Goal: Information Seeking & Learning: Learn about a topic

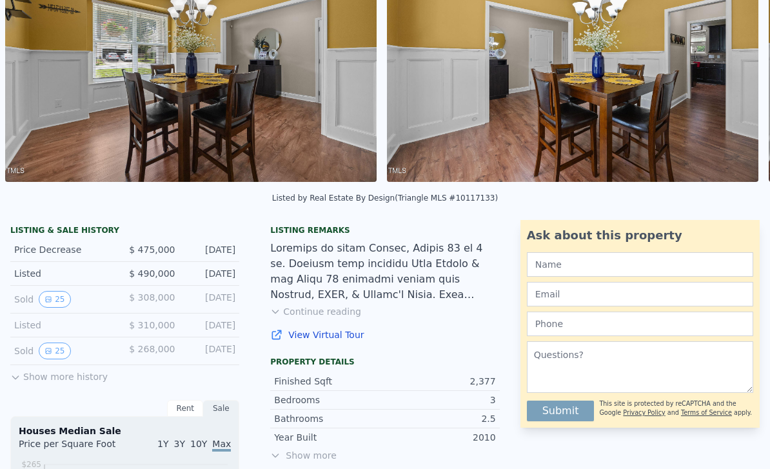
scroll to position [144, 0]
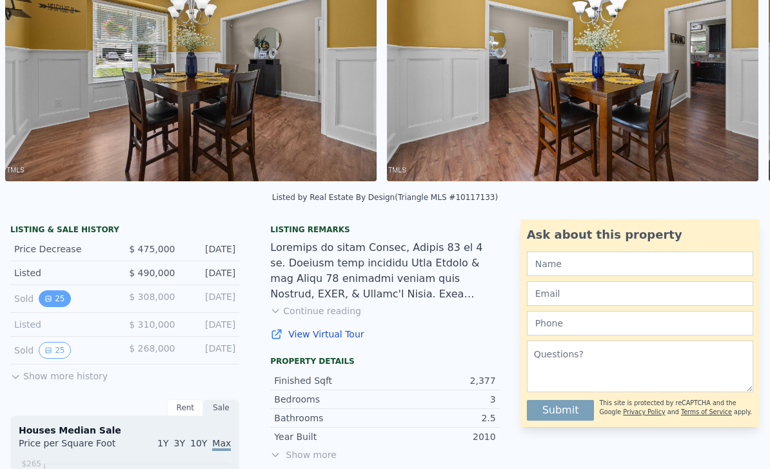
click at [57, 304] on button "25" at bounding box center [55, 298] width 32 height 17
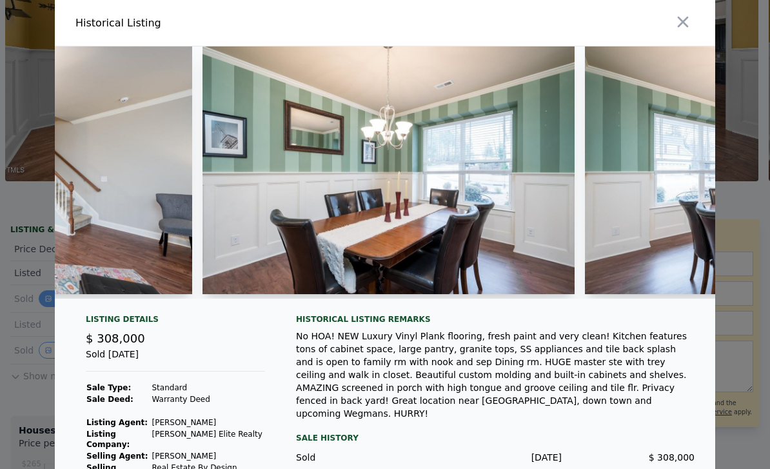
scroll to position [0, 4067]
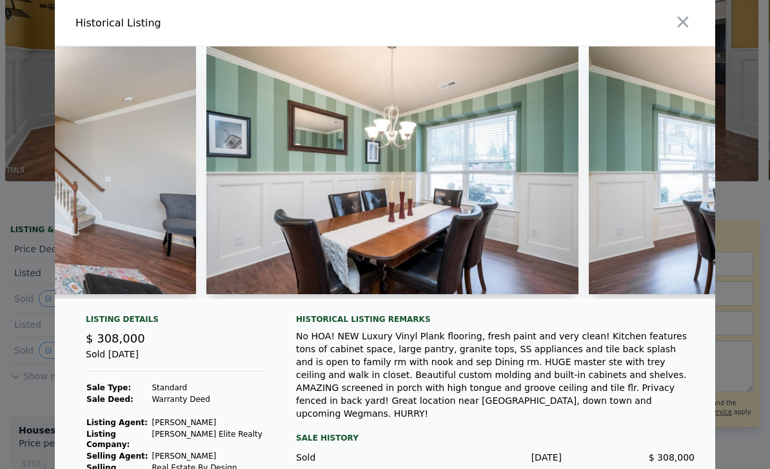
click at [528, 252] on img at bounding box center [392, 170] width 372 height 248
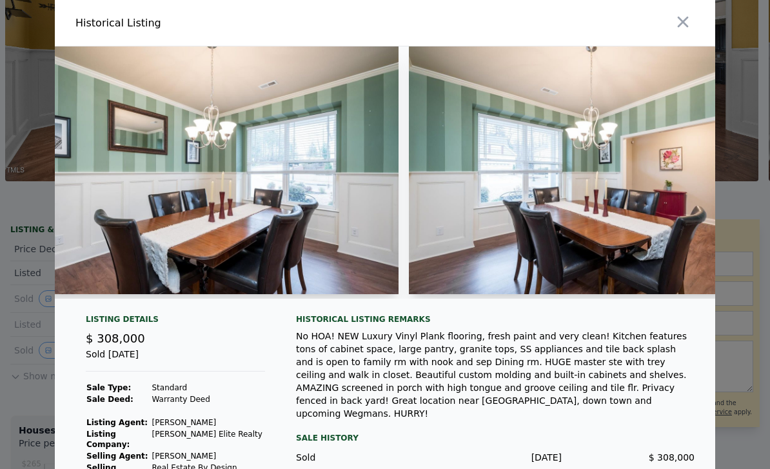
scroll to position [0, 4246]
click at [164, 219] on img at bounding box center [213, 170] width 372 height 248
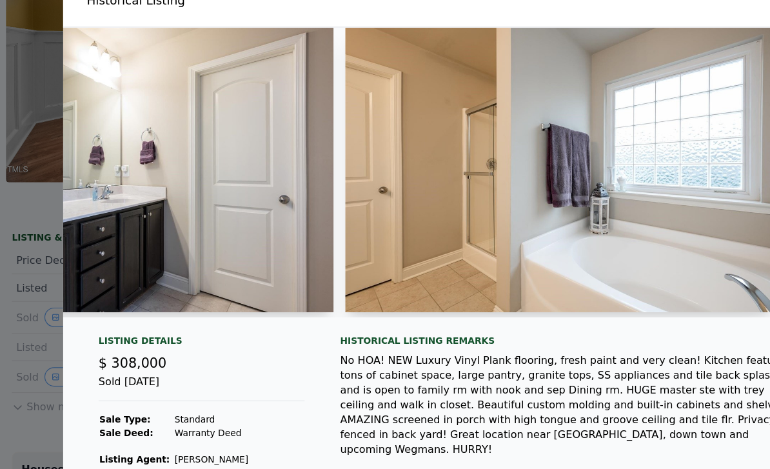
scroll to position [0, 5488]
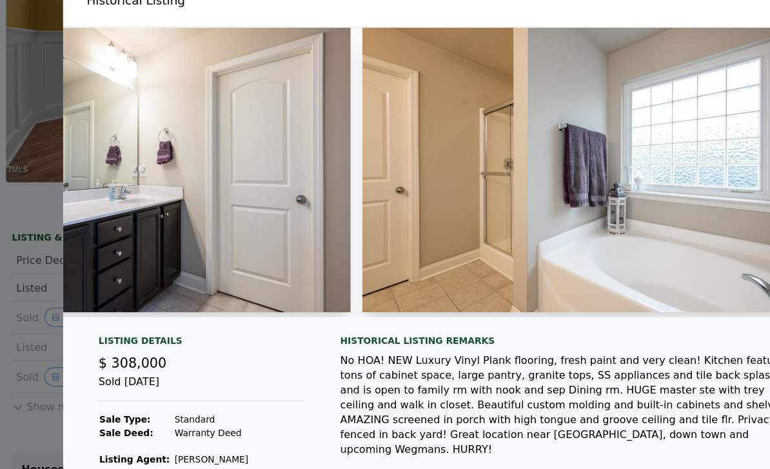
click at [423, 199] on img at bounding box center [501, 170] width 372 height 248
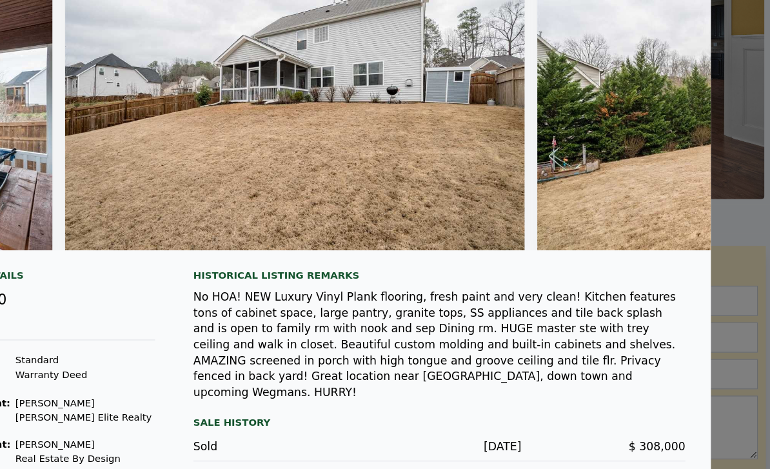
scroll to position [70, 0]
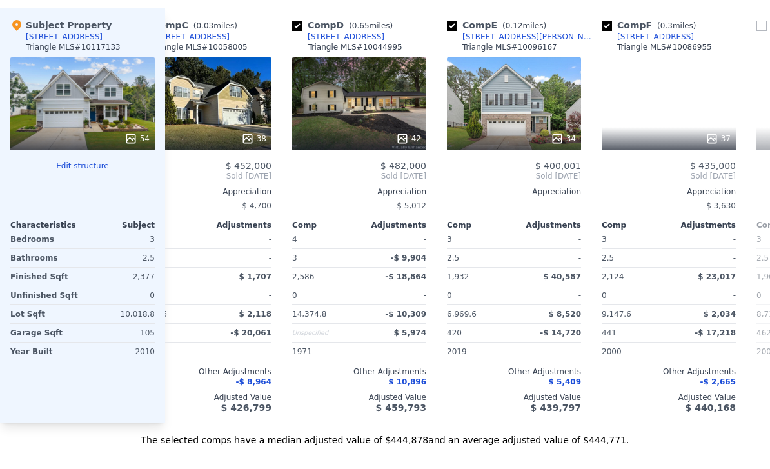
scroll to position [0, 358]
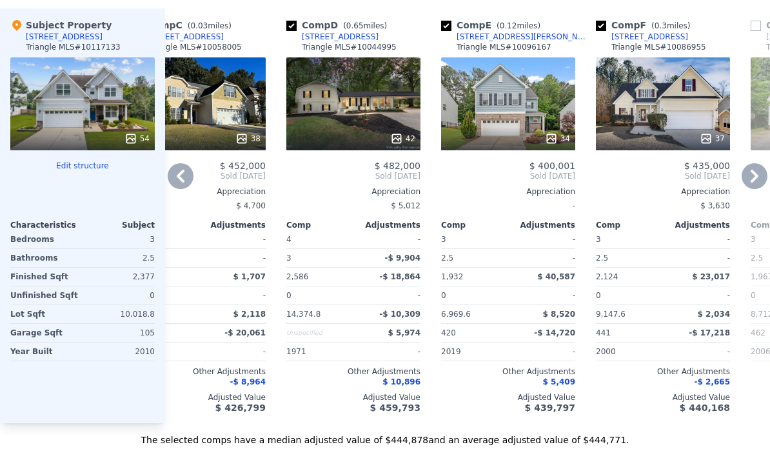
click at [643, 93] on div "37" at bounding box center [663, 103] width 134 height 93
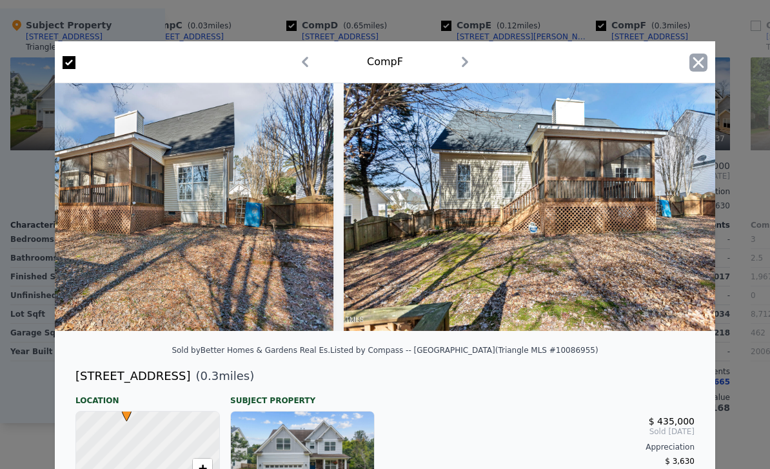
click at [706, 59] on icon "button" at bounding box center [698, 62] width 18 height 18
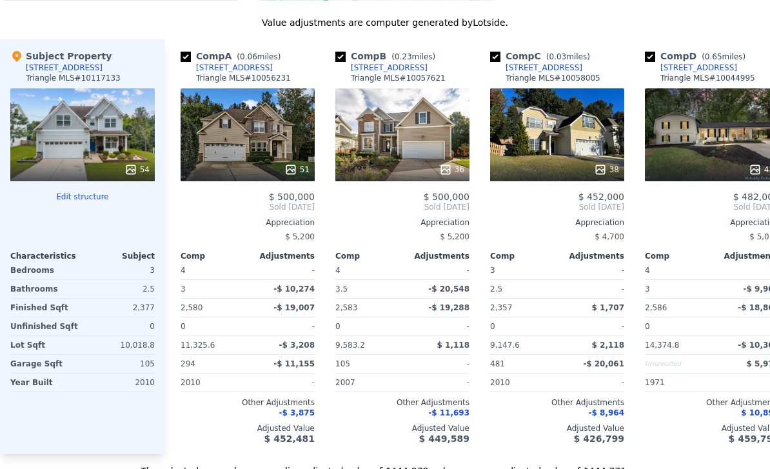
scroll to position [1428, 0]
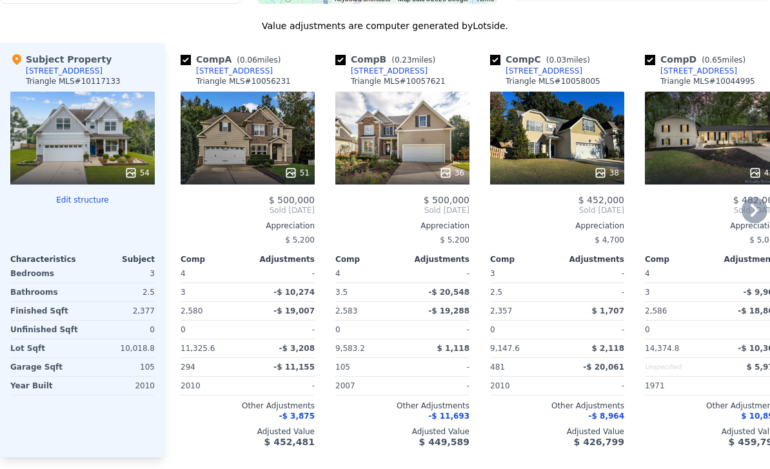
click at [214, 126] on div "51" at bounding box center [247, 138] width 134 height 93
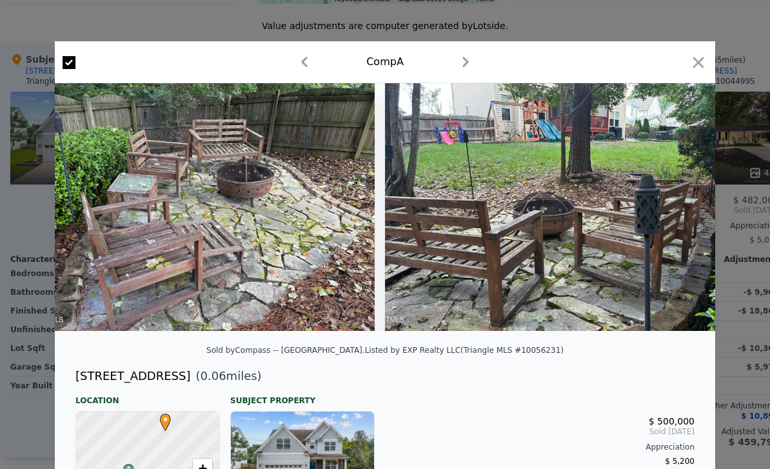
click at [474, 65] on icon "button" at bounding box center [465, 62] width 21 height 21
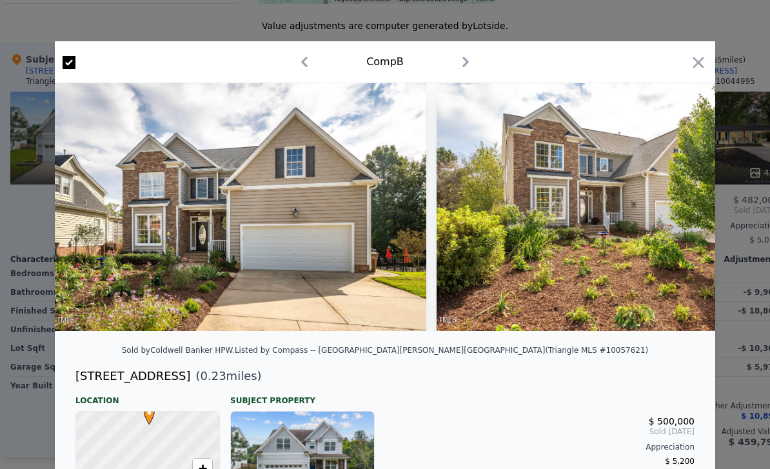
click at [470, 57] on icon "button" at bounding box center [465, 62] width 21 height 21
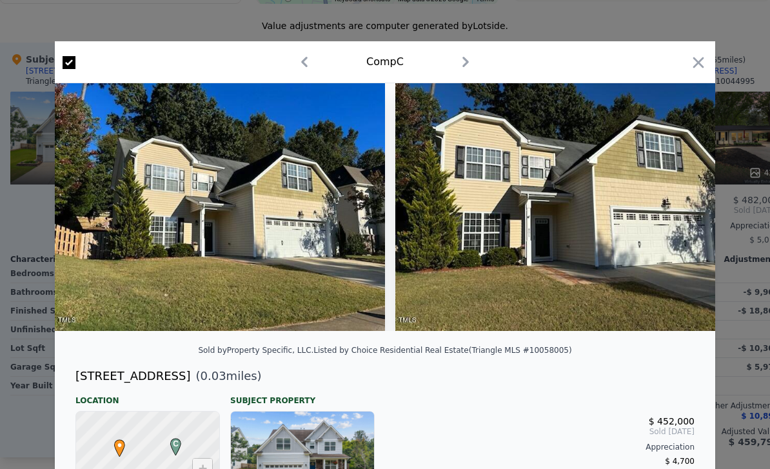
click at [313, 57] on icon "button" at bounding box center [304, 62] width 21 height 21
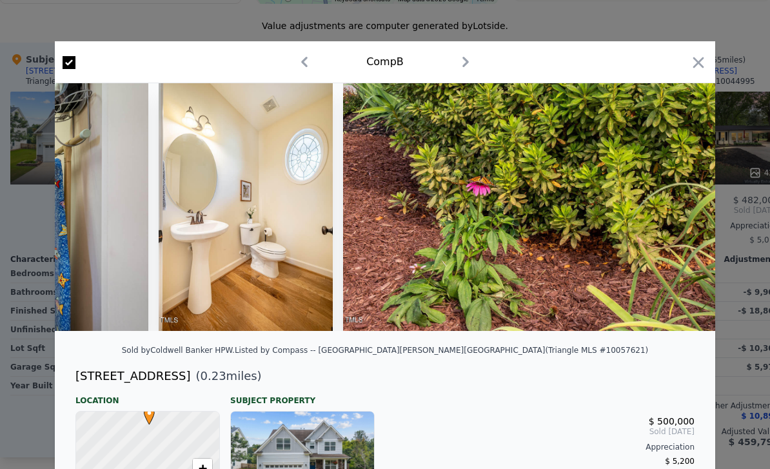
scroll to position [0, 12474]
click at [456, 59] on icon "button" at bounding box center [465, 62] width 21 height 21
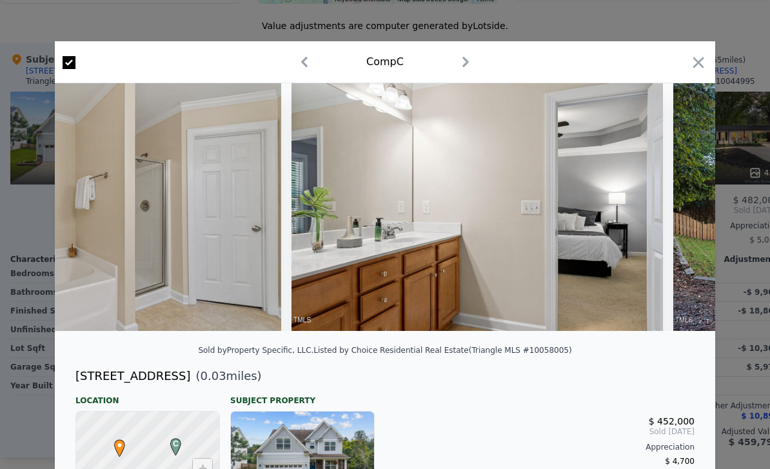
click at [469, 63] on icon "button" at bounding box center [465, 62] width 21 height 21
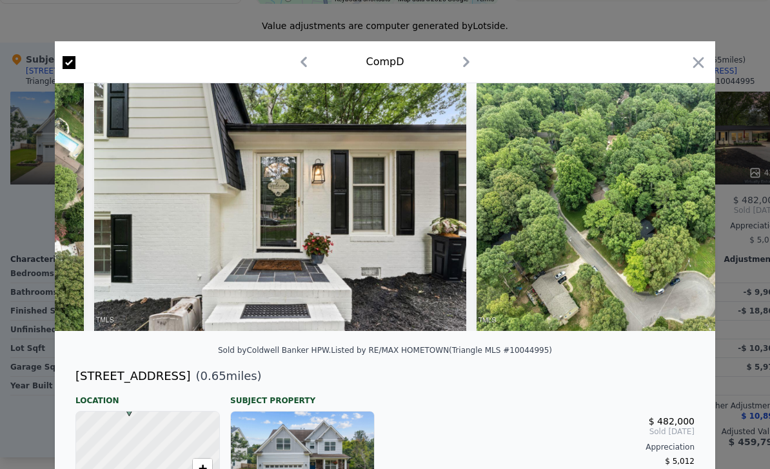
click at [458, 62] on icon "button" at bounding box center [466, 62] width 21 height 21
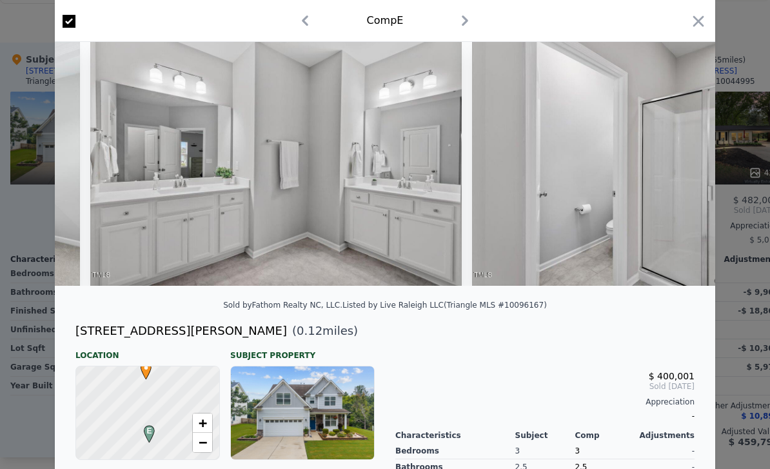
scroll to position [46, 0]
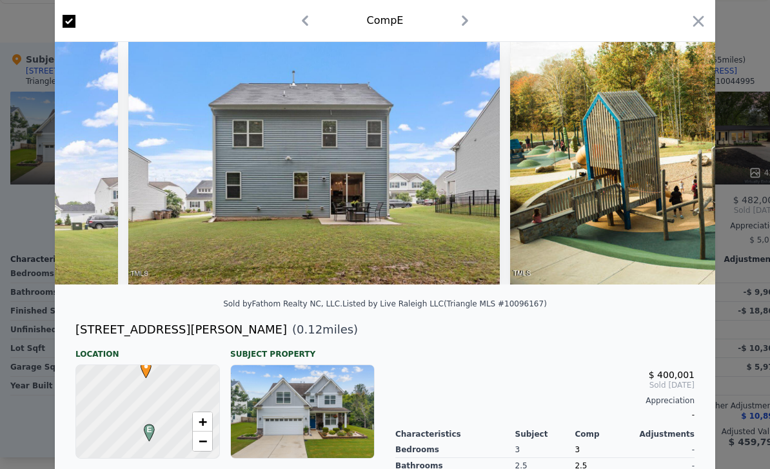
click at [454, 21] on icon "button" at bounding box center [464, 20] width 21 height 21
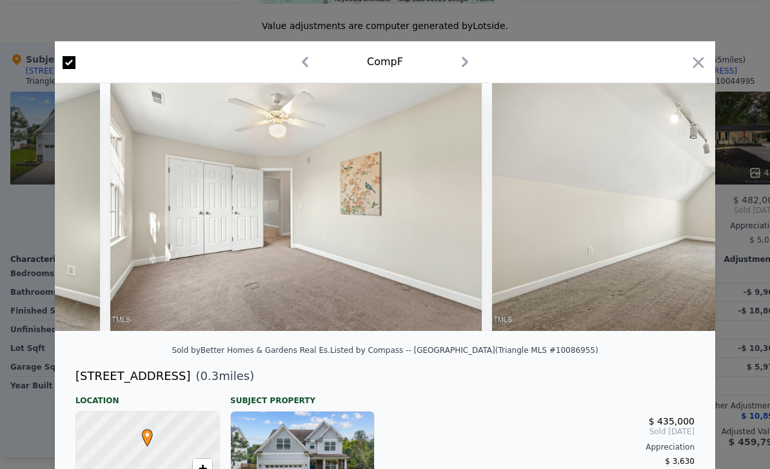
click at [451, 68] on div "Comp F" at bounding box center [384, 62] width 639 height 21
click at [459, 59] on icon "button" at bounding box center [464, 62] width 21 height 21
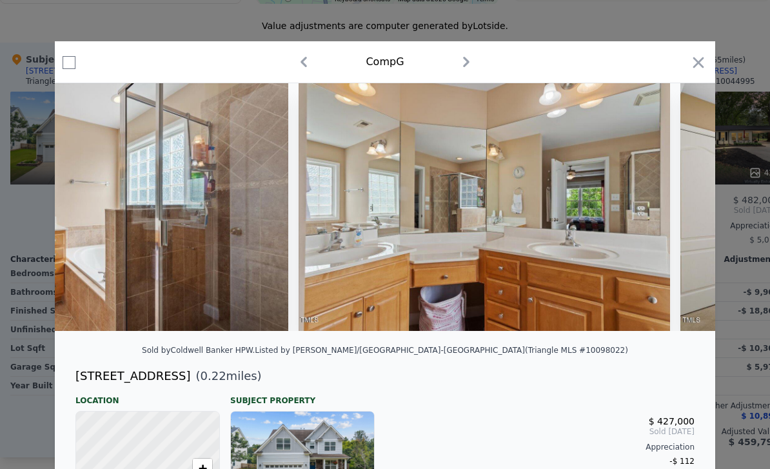
scroll to position [0, 10823]
click at [134, 282] on img at bounding box center [101, 207] width 371 height 248
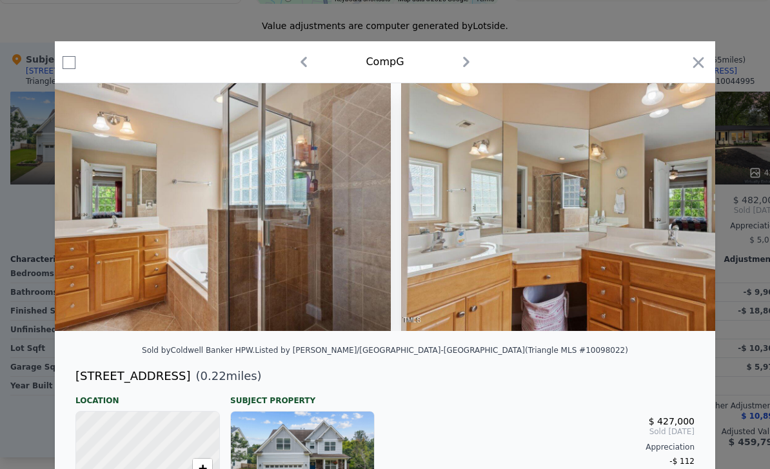
scroll to position [0, 10718]
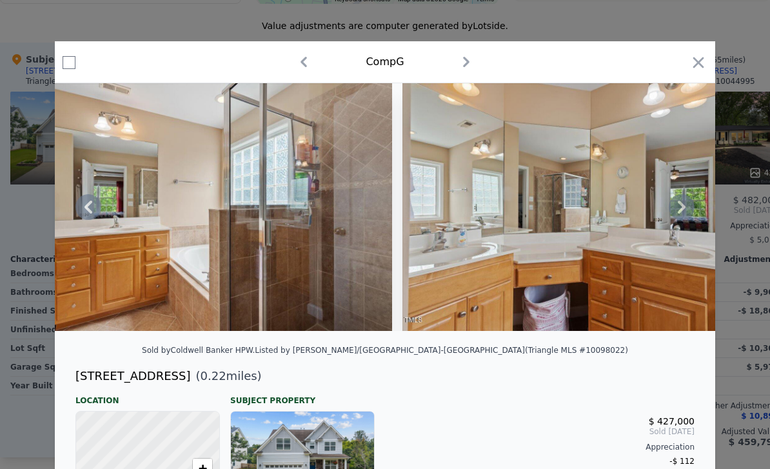
click at [121, 273] on img at bounding box center [206, 207] width 371 height 248
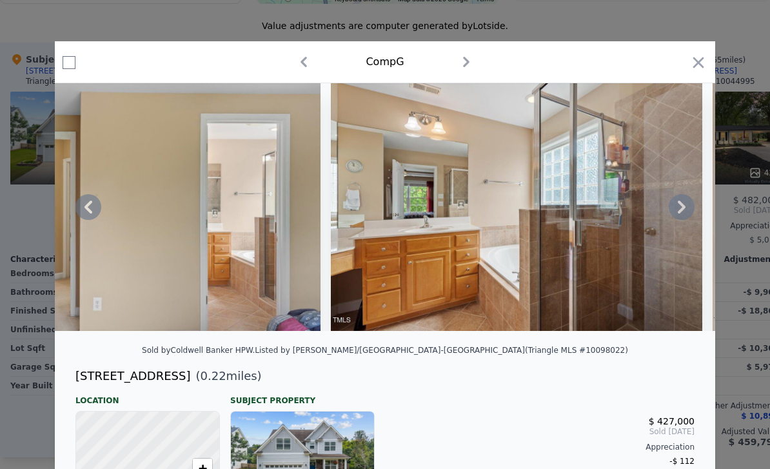
scroll to position [0, 0]
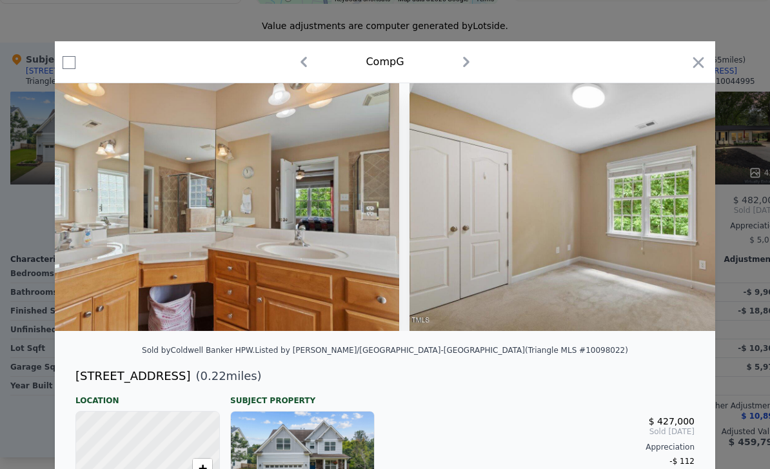
click at [456, 61] on icon "button" at bounding box center [466, 62] width 21 height 21
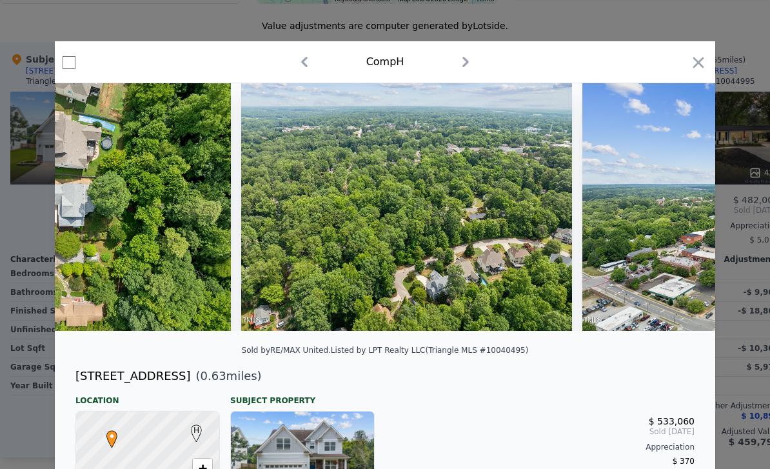
click at [294, 59] on icon "button" at bounding box center [304, 62] width 21 height 21
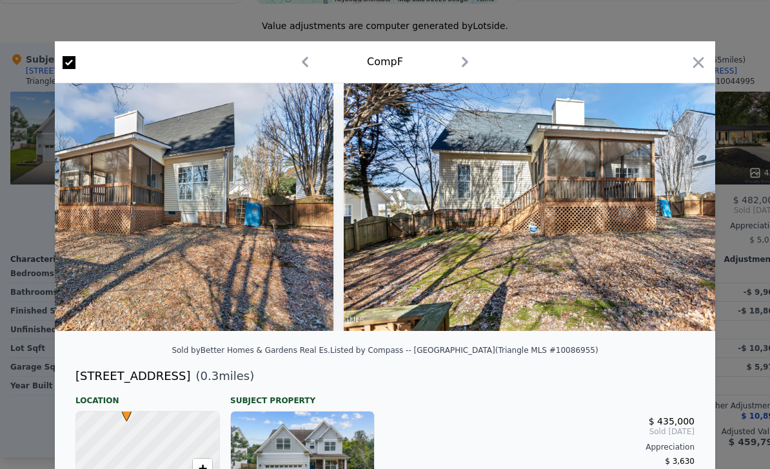
click at [295, 60] on icon "button" at bounding box center [305, 62] width 21 height 21
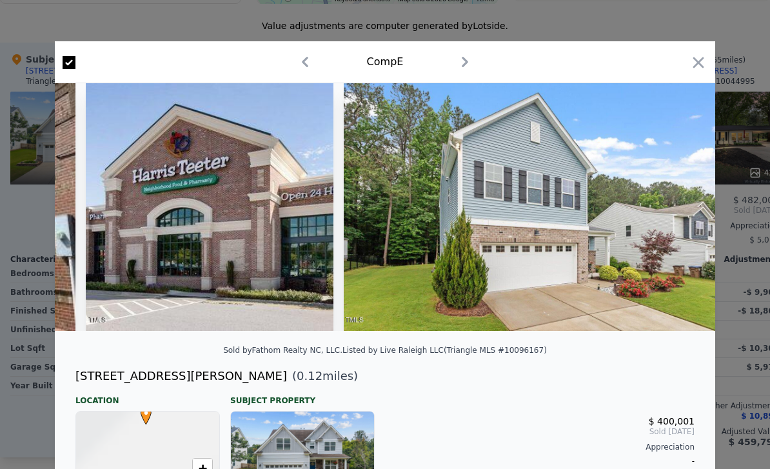
scroll to position [0, 12481]
click at [301, 67] on icon "button" at bounding box center [305, 62] width 21 height 21
click at [301, 66] on icon "button" at bounding box center [305, 62] width 21 height 21
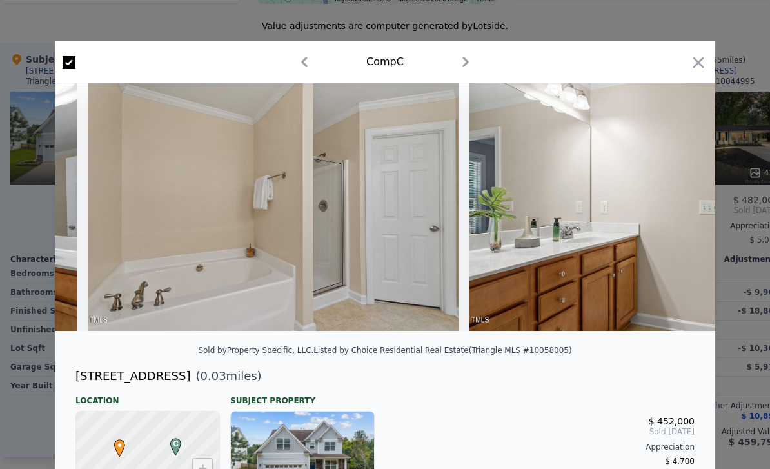
click at [301, 61] on icon "button" at bounding box center [304, 62] width 6 height 10
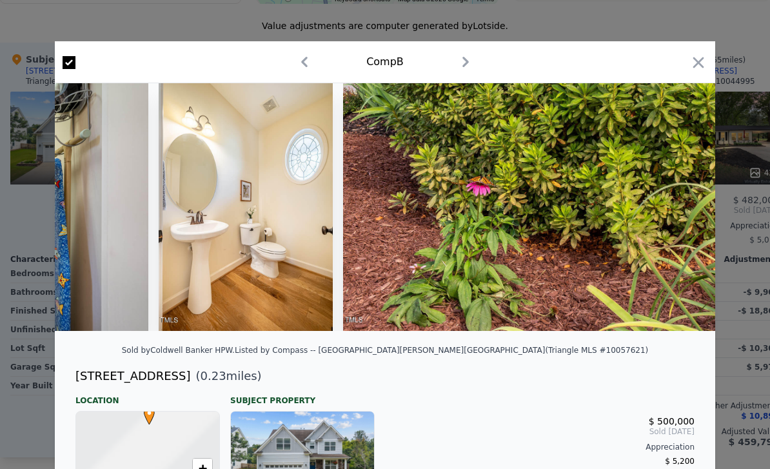
scroll to position [0, 12474]
click at [301, 61] on icon "button" at bounding box center [304, 62] width 21 height 21
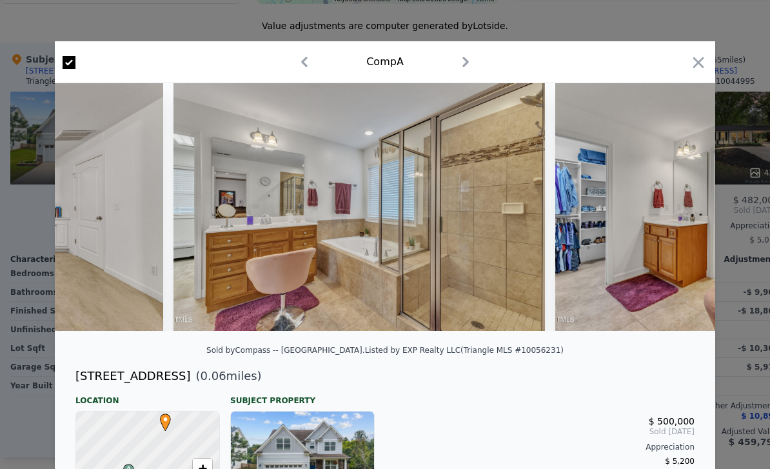
click at [289, 63] on div "Comp A" at bounding box center [384, 62] width 639 height 21
click at [294, 63] on icon "button" at bounding box center [304, 62] width 21 height 21
checkbox input "false"
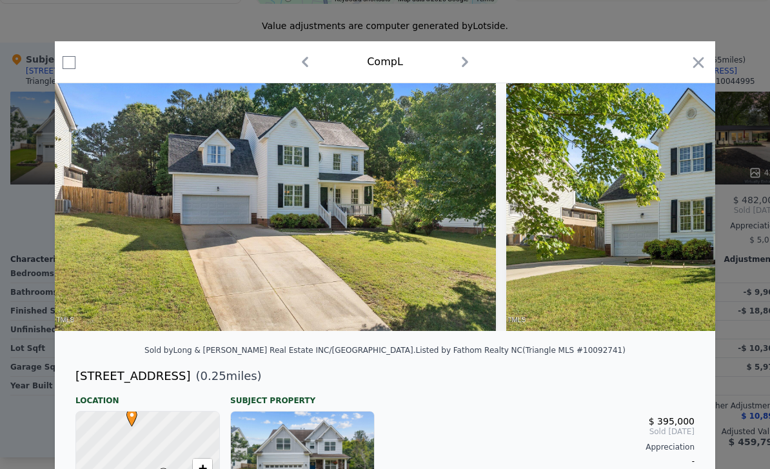
click at [681, 63] on div "Comp L" at bounding box center [384, 62] width 639 height 21
click at [696, 59] on icon "button" at bounding box center [698, 62] width 18 height 18
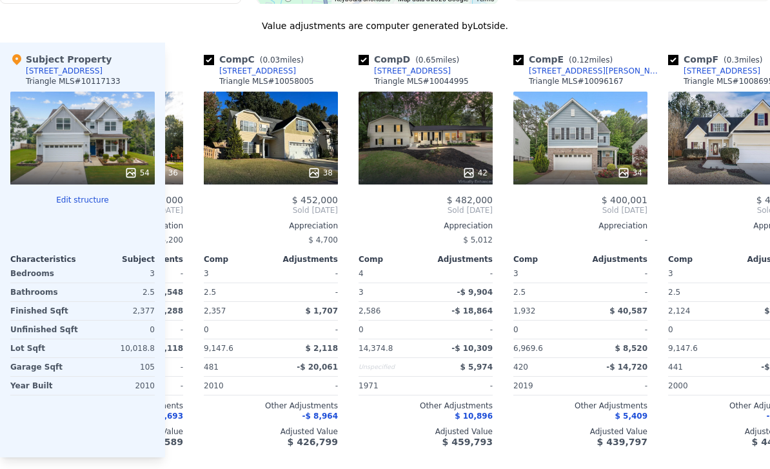
scroll to position [0, 287]
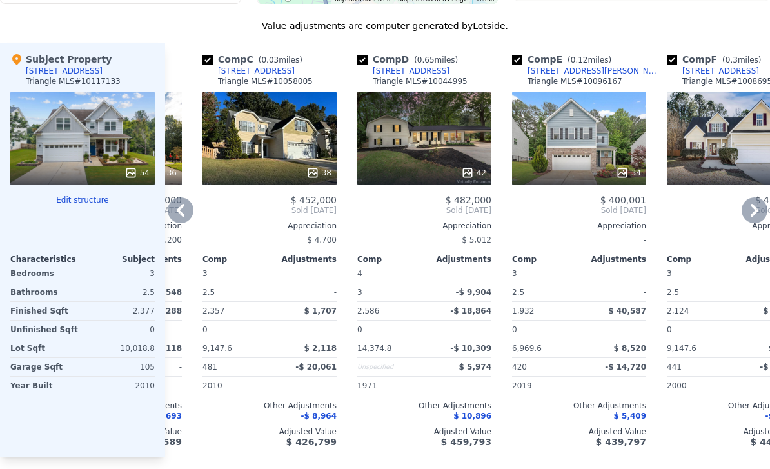
click at [248, 158] on div "38" at bounding box center [269, 138] width 134 height 93
